Goal: Task Accomplishment & Management: Use online tool/utility

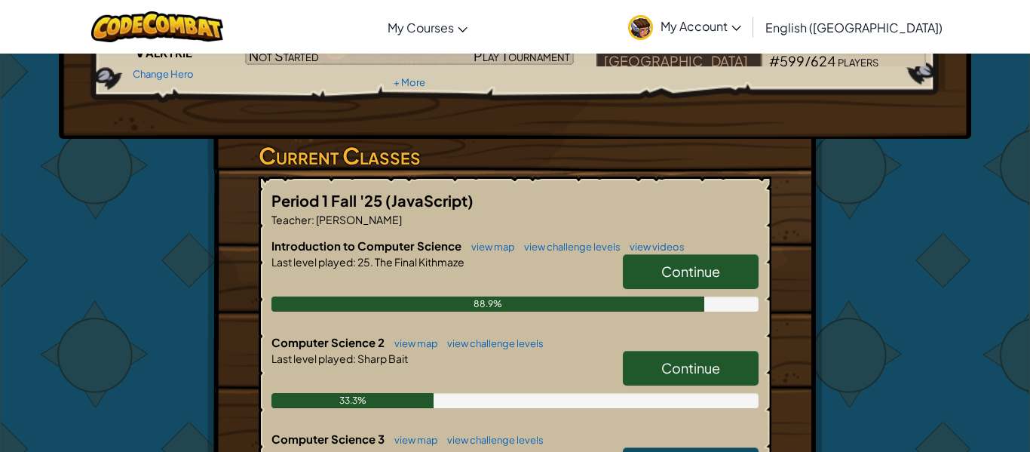
scroll to position [171, 0]
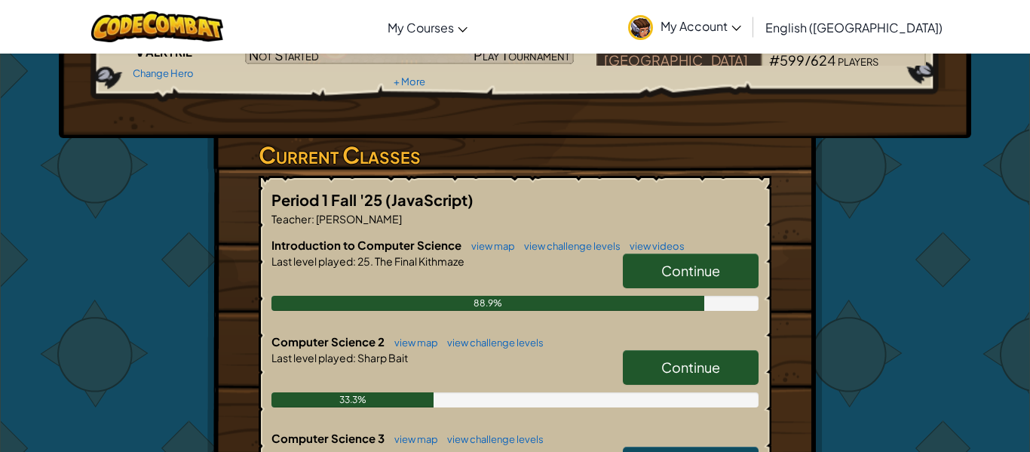
click at [720, 371] on span "Continue" at bounding box center [690, 366] width 59 height 17
click at [721, 211] on h5 "Period 1 Fall '25 (JavaScript)" at bounding box center [514, 199] width 487 height 23
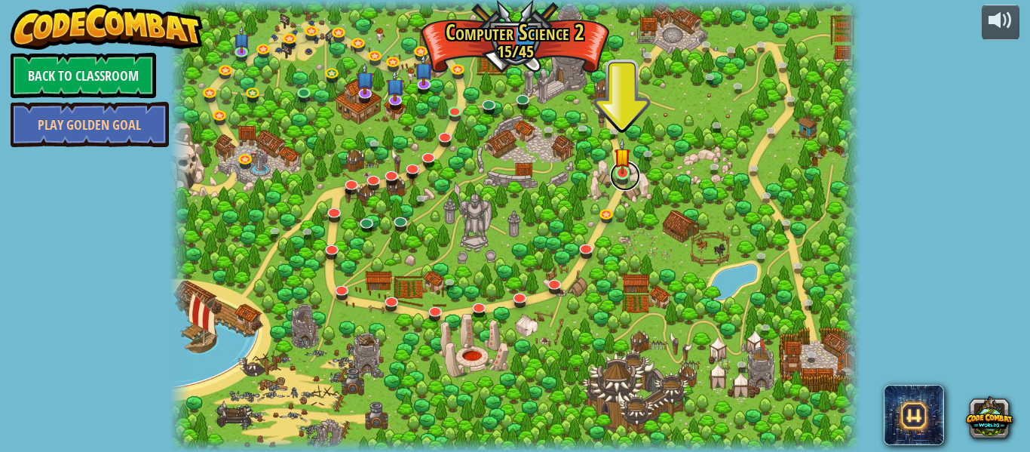
click at [631, 170] on link at bounding box center [625, 176] width 30 height 30
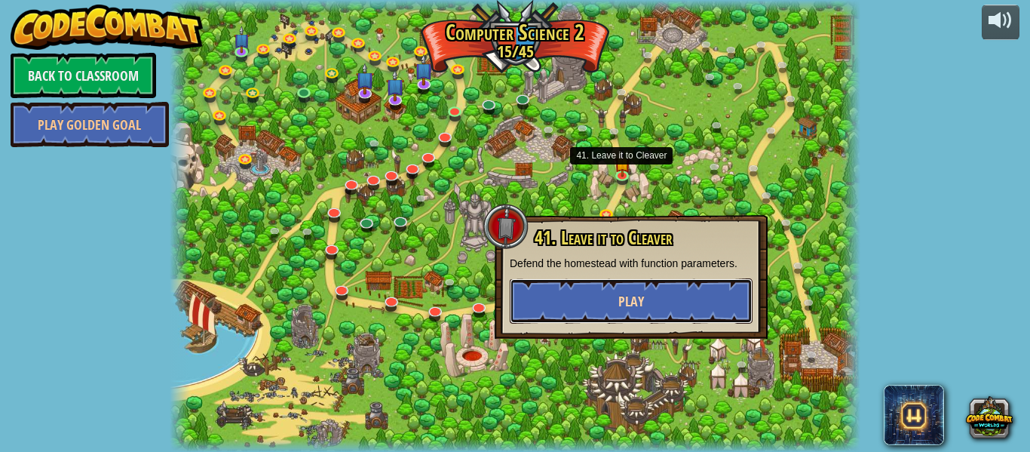
click at [660, 302] on button "Play" at bounding box center [631, 300] width 243 height 45
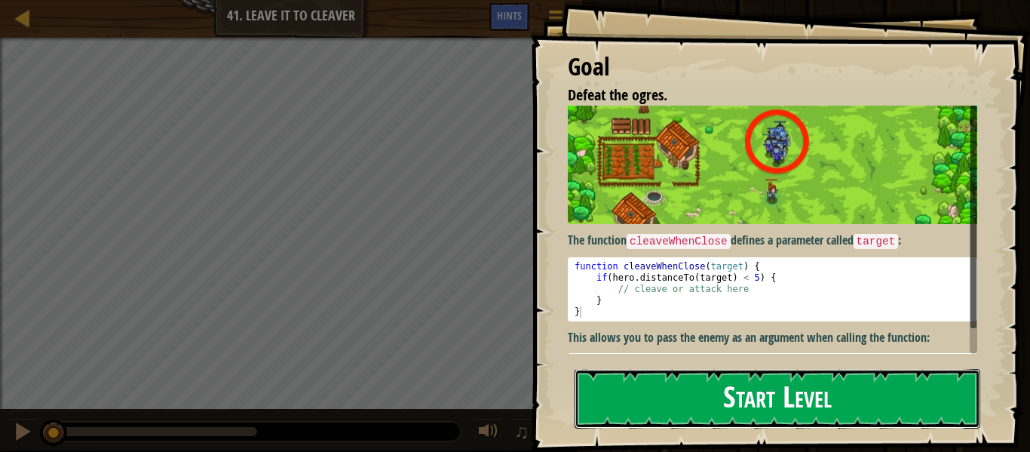
click at [902, 392] on button "Start Level" at bounding box center [777, 399] width 406 height 60
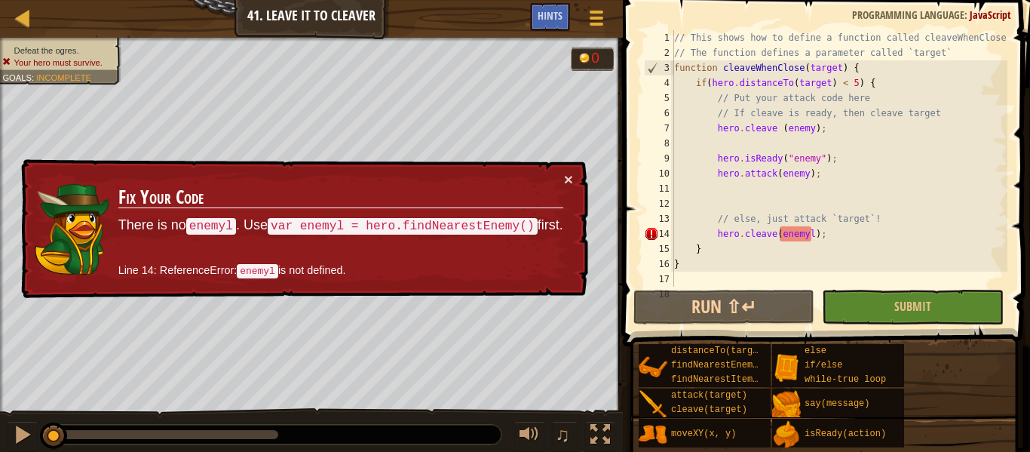
click at [825, 236] on div "// This shows how to define a function called cleaveWhenClose // The function d…" at bounding box center [839, 173] width 336 height 286
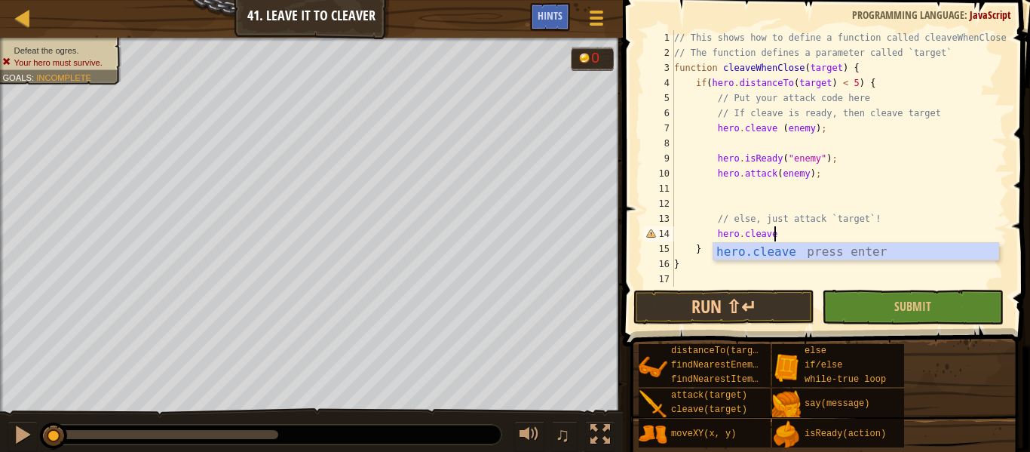
scroll to position [7, 14]
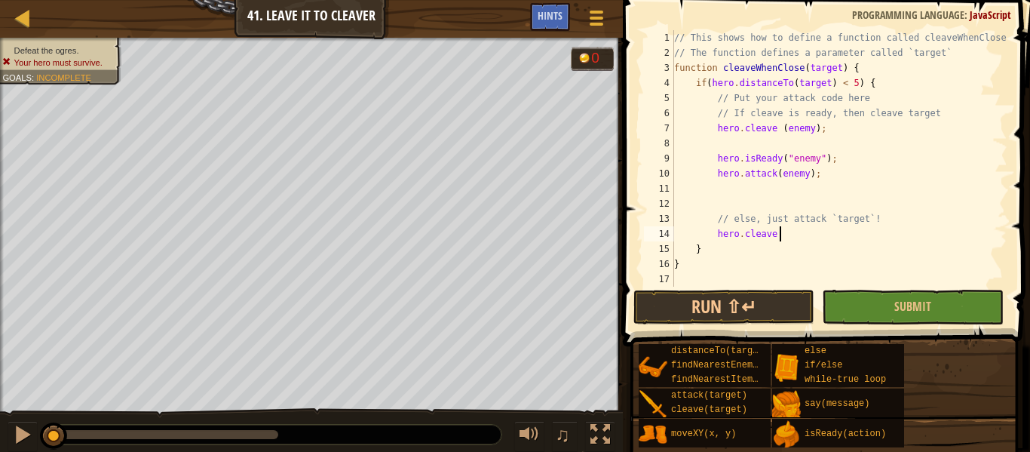
type textarea "hero.cleave"
click at [1029, 259] on span at bounding box center [827, 151] width 419 height 390
click at [556, 18] on span "Hints" at bounding box center [549, 15] width 25 height 14
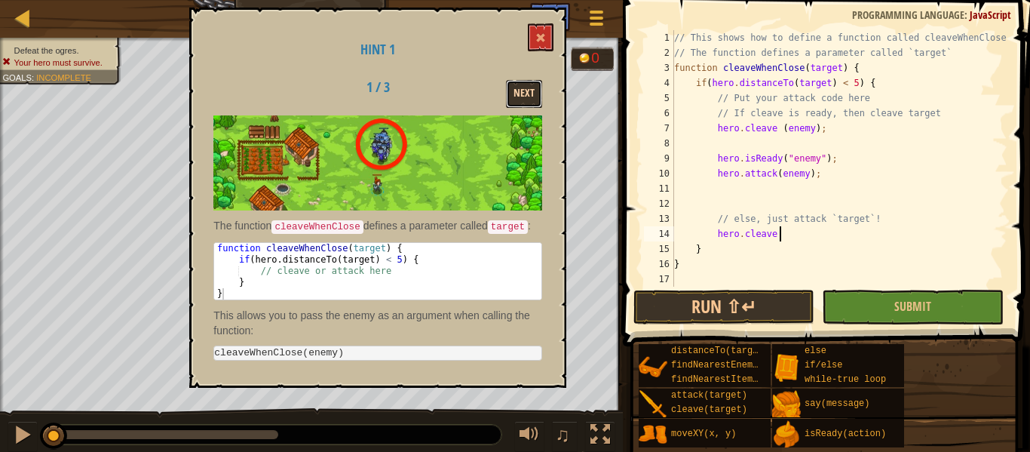
click at [525, 96] on button "Next" at bounding box center [524, 94] width 36 height 28
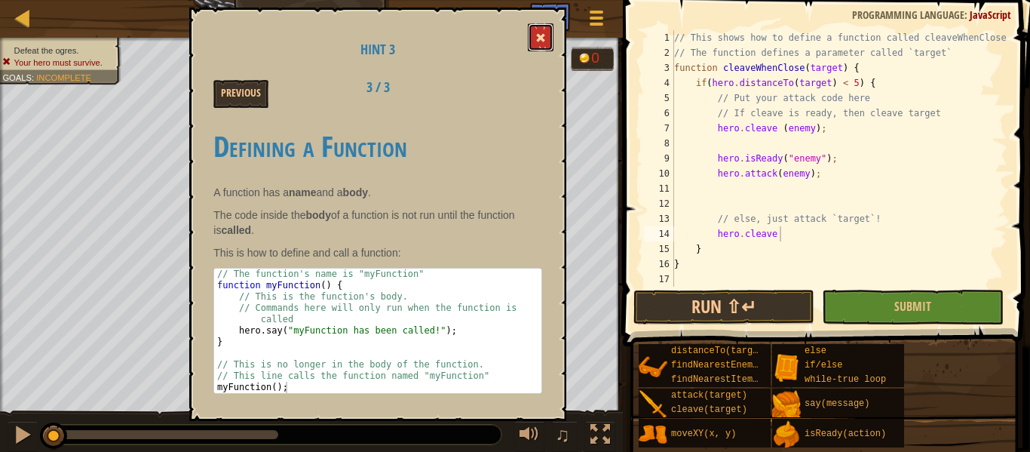
click at [532, 49] on button at bounding box center [541, 37] width 26 height 28
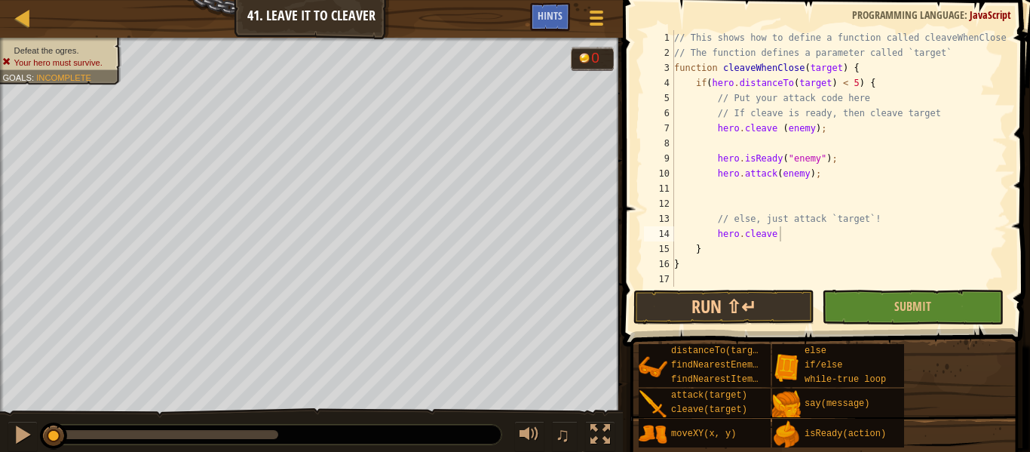
click at [741, 194] on div "// This shows how to define a function called cleaveWhenClose // The function d…" at bounding box center [839, 173] width 336 height 286
click at [724, 191] on div "// This shows how to define a function called cleaveWhenClose // The function d…" at bounding box center [839, 173] width 336 height 286
click at [802, 191] on div "// This shows how to define a function called cleaveWhenClose // The function d…" at bounding box center [839, 173] width 336 height 286
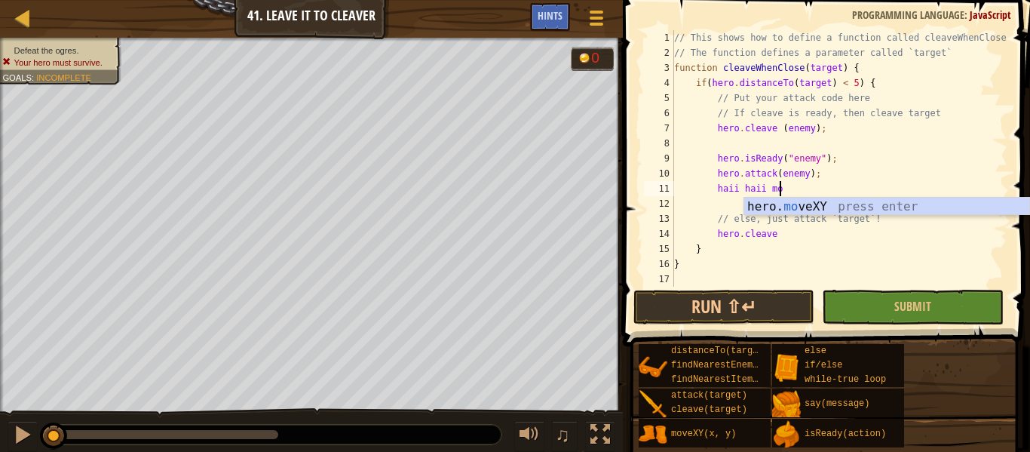
scroll to position [7, 14]
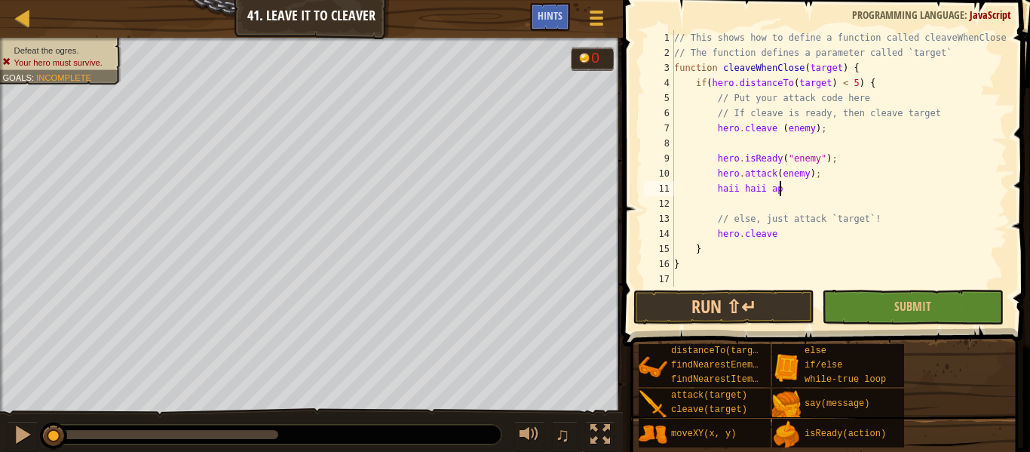
type textarea "haii haii ape"
drag, startPoint x: 716, startPoint y: 188, endPoint x: 787, endPoint y: 190, distance: 70.9
click at [787, 190] on div "// This shows how to define a function called cleaveWhenClose // The function d…" at bounding box center [839, 173] width 336 height 286
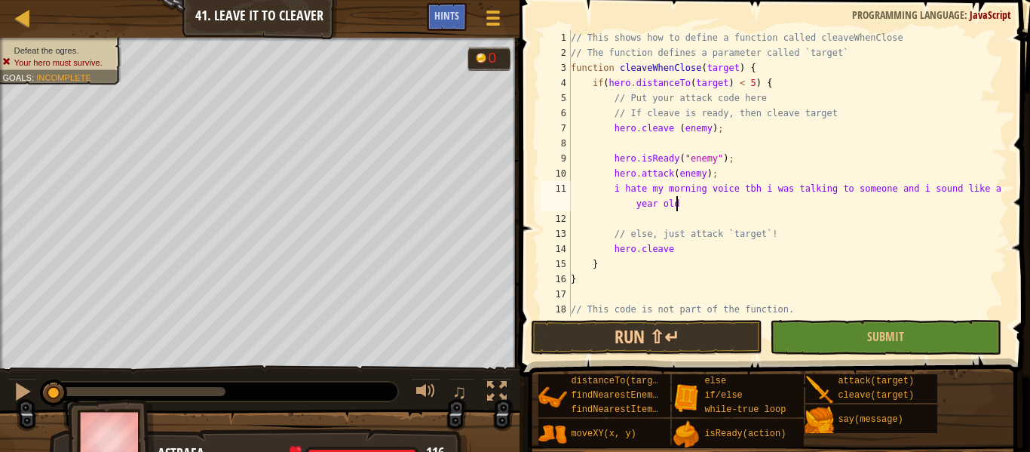
scroll to position [7, 68]
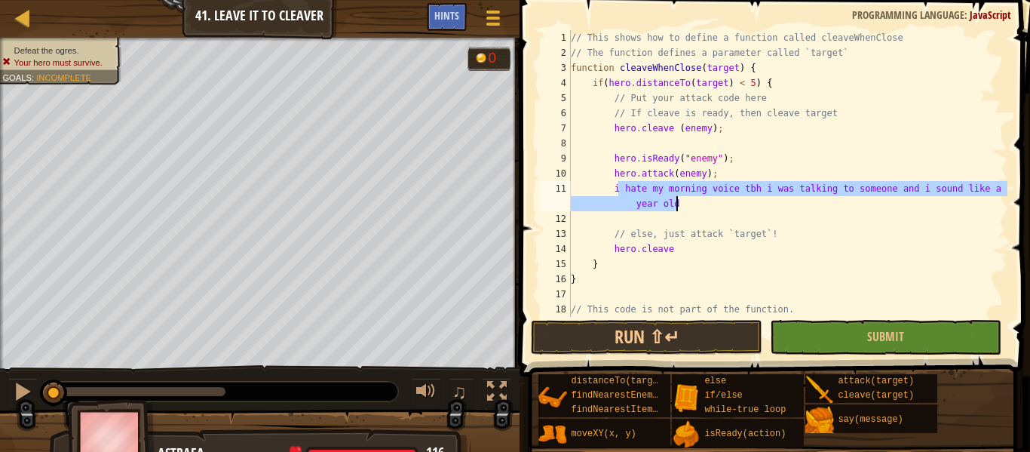
drag, startPoint x: 617, startPoint y: 191, endPoint x: 693, endPoint y: 207, distance: 77.6
click at [693, 207] on div "// This shows how to define a function called cleaveWhenClose // The function d…" at bounding box center [787, 188] width 439 height 317
type textarea "i"
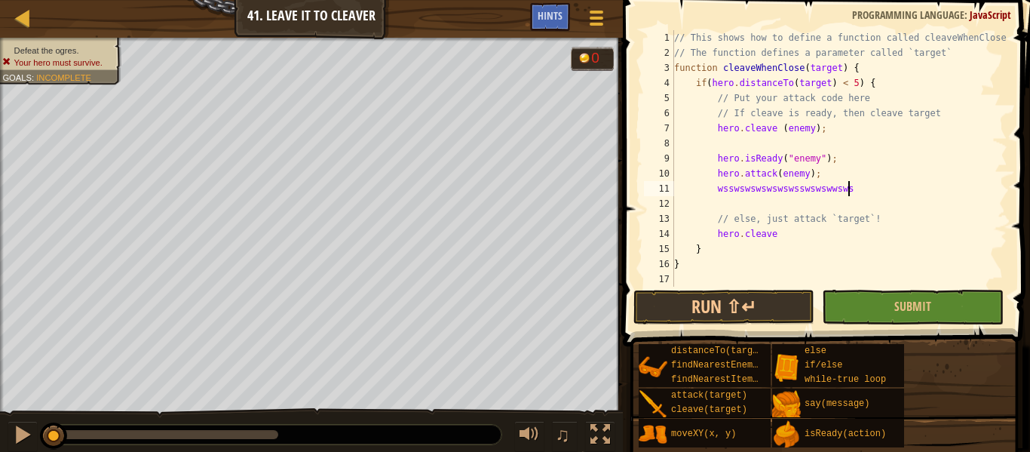
scroll to position [7, 26]
type textarea "w"
